Goal: Information Seeking & Learning: Understand process/instructions

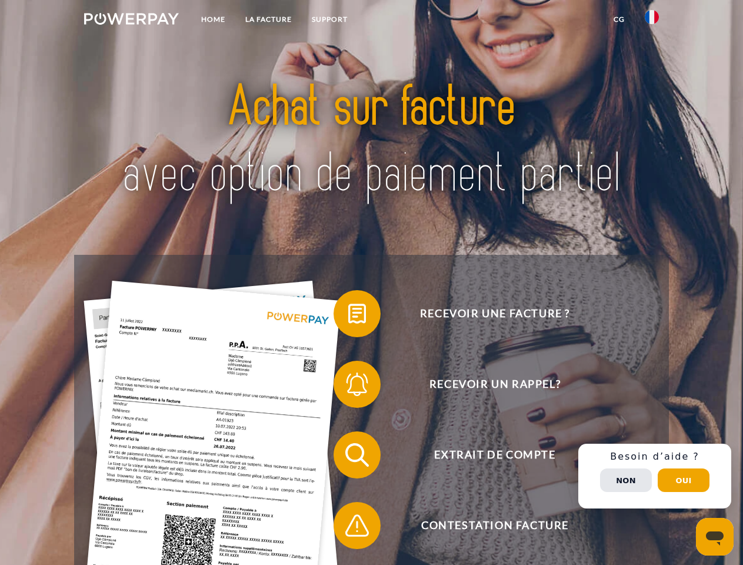
click at [131, 21] on img at bounding box center [131, 19] width 95 height 12
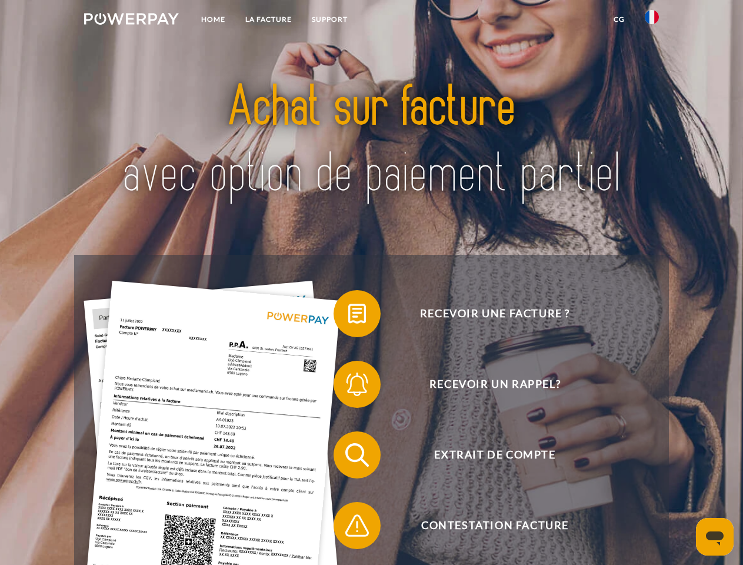
click at [652, 21] on img at bounding box center [652, 17] width 14 height 14
click at [619, 19] on link "CG" at bounding box center [619, 19] width 31 height 21
click at [348, 316] on span at bounding box center [339, 313] width 59 height 59
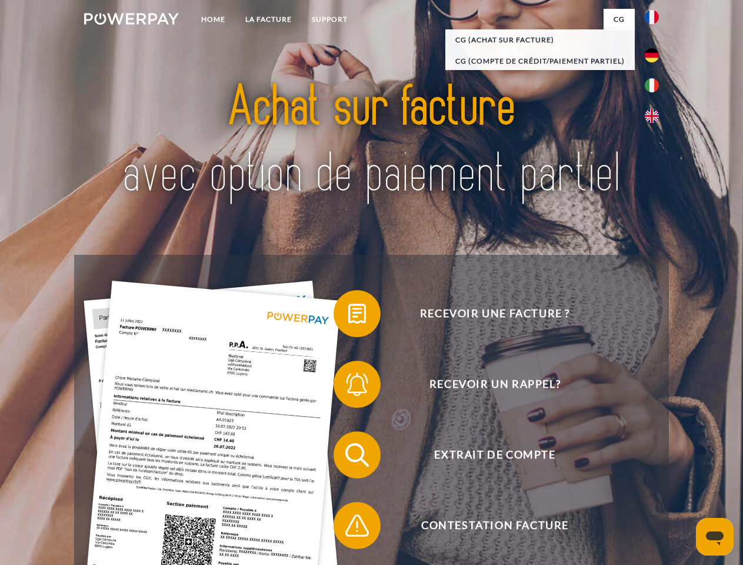
click at [348, 387] on span at bounding box center [339, 384] width 59 height 59
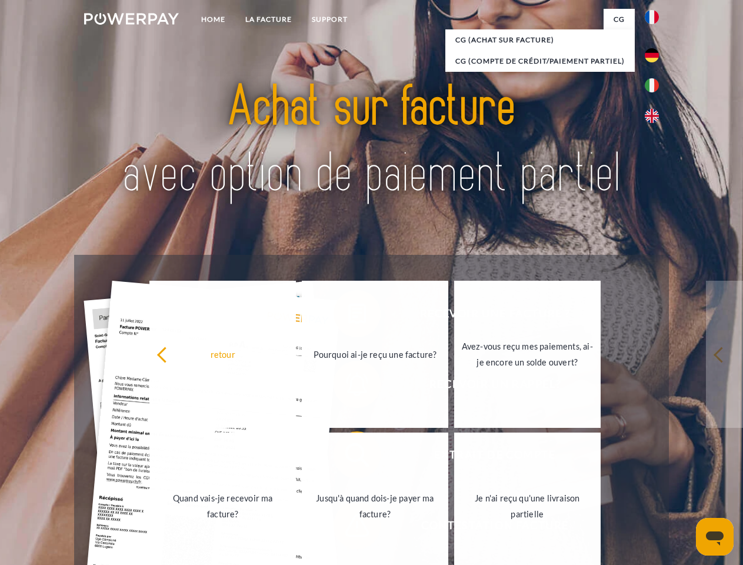
click at [348, 457] on link "Jusqu'à quand dois-je payer ma facture?" at bounding box center [375, 505] width 147 height 147
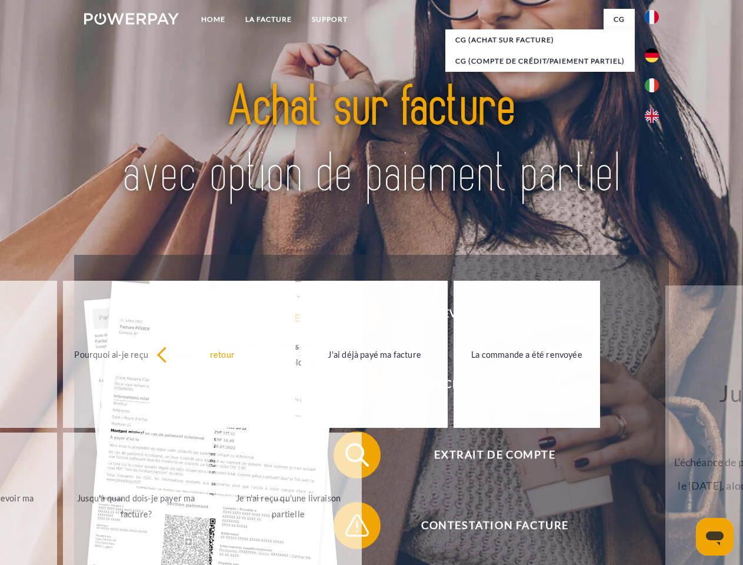
click at [348, 528] on span at bounding box center [339, 525] width 59 height 59
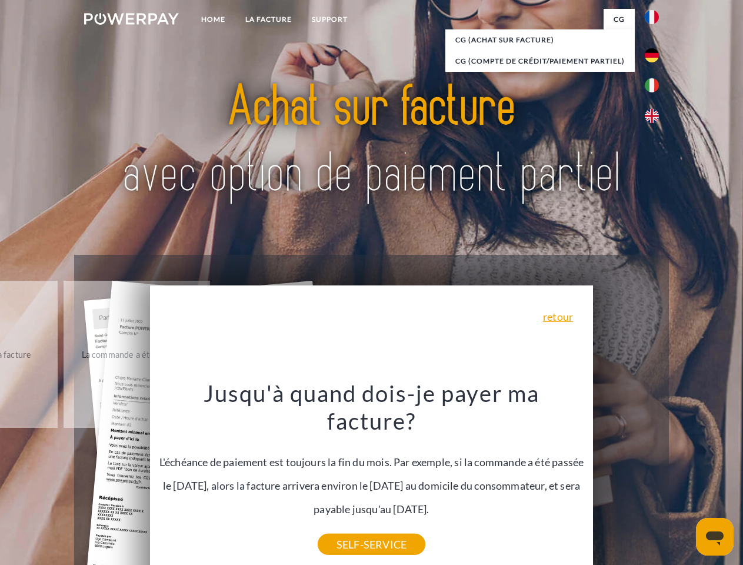
click at [655, 476] on div "Recevoir une facture ? Recevoir un rappel? Extrait de compte retour" at bounding box center [371, 490] width 594 height 471
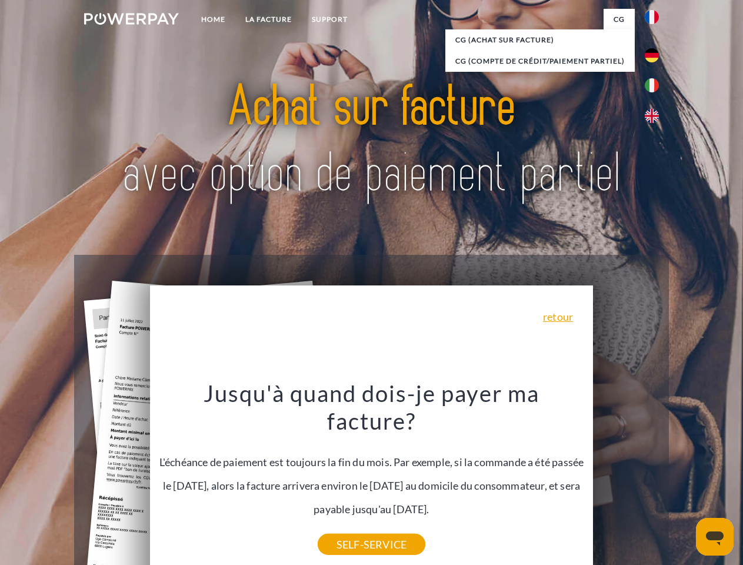
click at [626, 478] on span "Extrait de compte" at bounding box center [495, 454] width 288 height 47
click at [684, 480] on header "Home LA FACTURE Support" at bounding box center [371, 406] width 743 height 813
